Goal: Check status: Check status

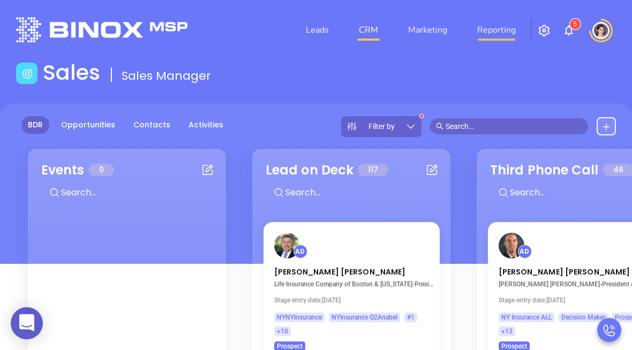
click at [508, 31] on link "Reporting" at bounding box center [496, 29] width 47 height 21
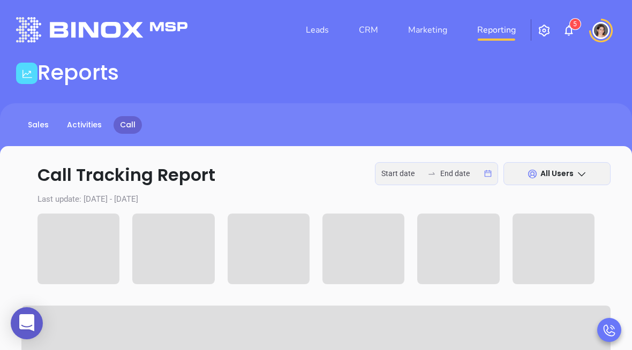
type input "[DATE]"
click at [434, 175] on icon "swap-right" at bounding box center [431, 173] width 9 height 9
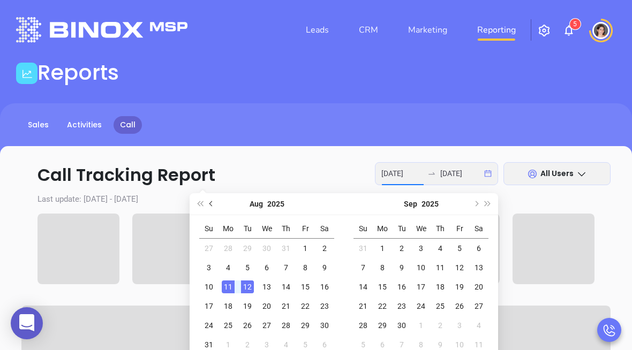
click at [207, 204] on button "Previous month (PageUp)" at bounding box center [212, 203] width 12 height 21
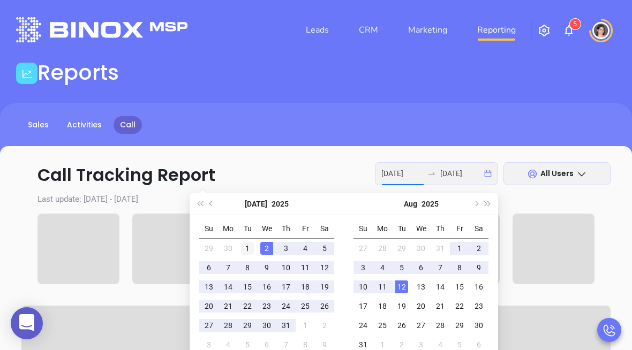
type input "[DATE]"
click at [246, 246] on div "1" at bounding box center [247, 248] width 13 height 13
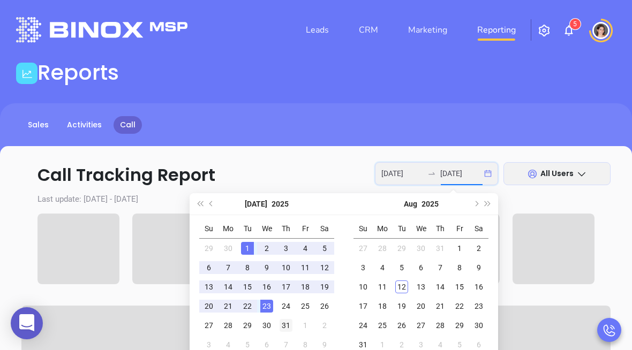
type input "[DATE]"
click at [287, 323] on div "31" at bounding box center [285, 325] width 13 height 13
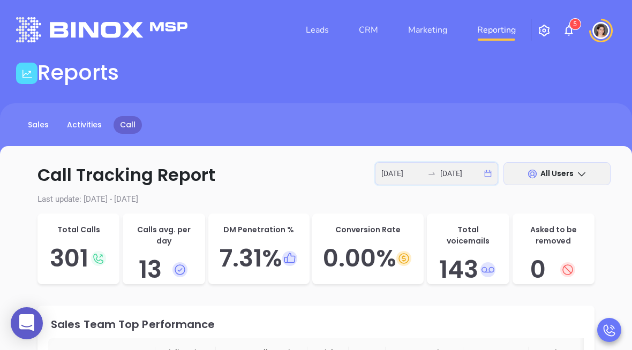
click at [418, 173] on input "[DATE]" at bounding box center [402, 174] width 42 height 12
